Goal: Navigation & Orientation: Go to known website

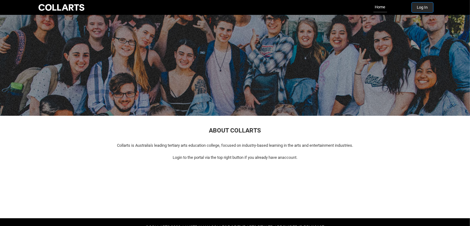
click at [424, 11] on button "Log In" at bounding box center [422, 7] width 21 height 10
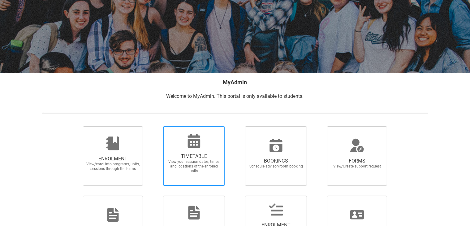
scroll to position [62, 0]
